Goal: Transaction & Acquisition: Purchase product/service

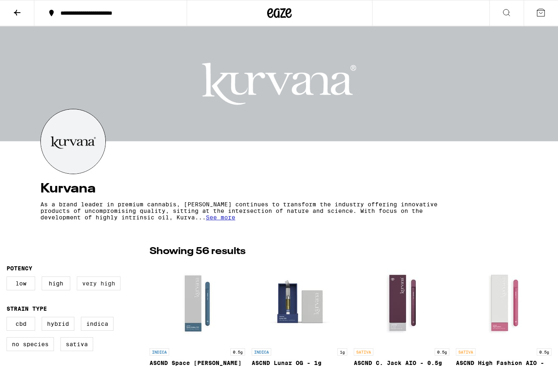
click at [104, 284] on label "Very High" at bounding box center [99, 284] width 44 height 14
click at [9, 278] on input "Very High" at bounding box center [8, 278] width 0 height 0
checkbox input "true"
click at [97, 328] on label "Indica" at bounding box center [97, 324] width 33 height 14
click at [9, 319] on input "Indica" at bounding box center [8, 318] width 0 height 0
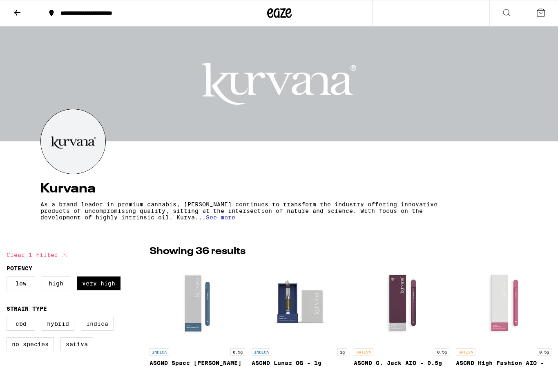
checkbox input "true"
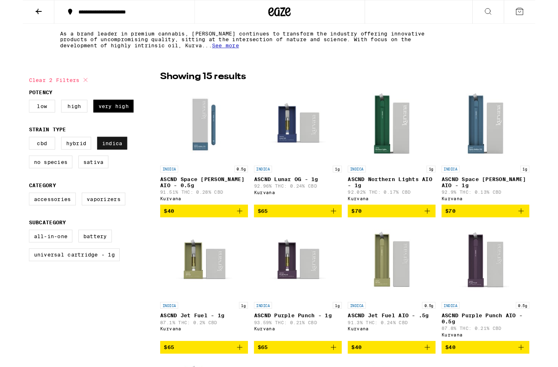
scroll to position [169, 0]
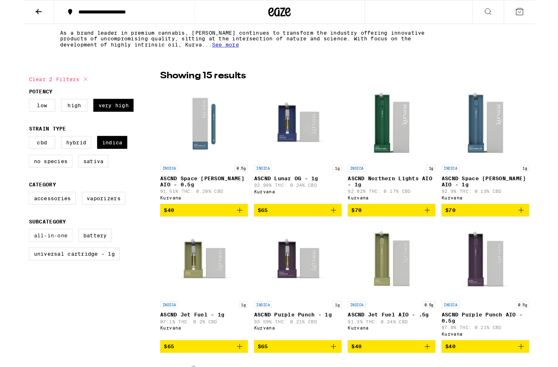
click at [26, 263] on label "All-In-One" at bounding box center [30, 256] width 47 height 14
click at [9, 251] on input "All-In-One" at bounding box center [8, 251] width 0 height 0
checkbox input "true"
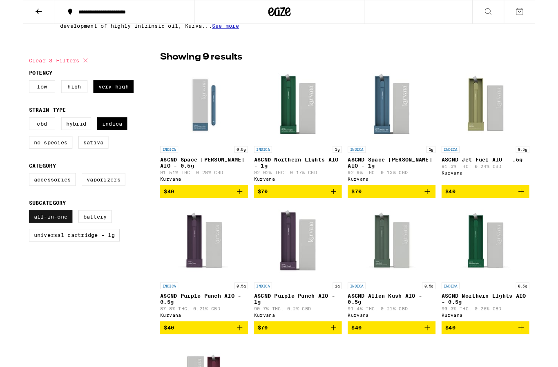
scroll to position [189, 0]
